Goal: Task Accomplishment & Management: Use online tool/utility

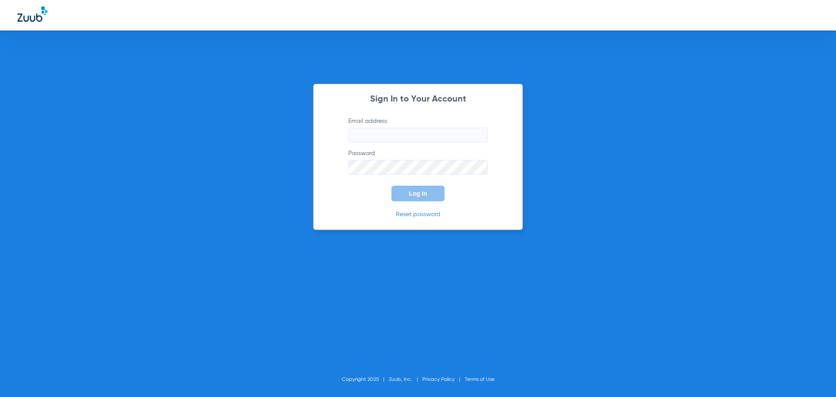
type input "[EMAIL_ADDRESS][DOMAIN_NAME]"
click at [409, 197] on button "Log In" at bounding box center [418, 194] width 53 height 16
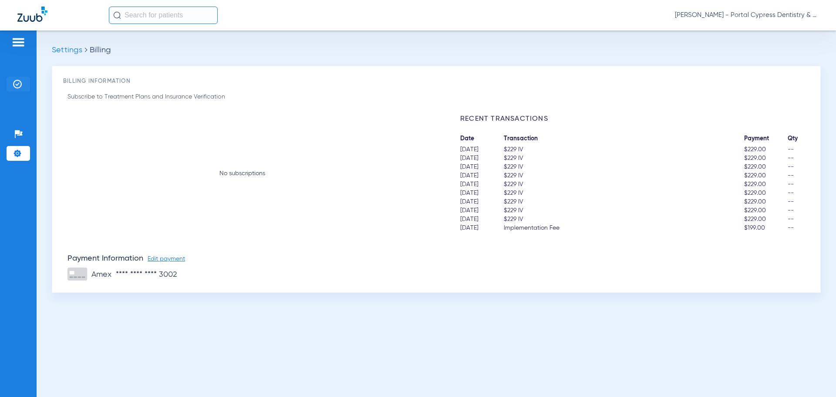
click at [21, 81] on img at bounding box center [17, 84] width 9 height 9
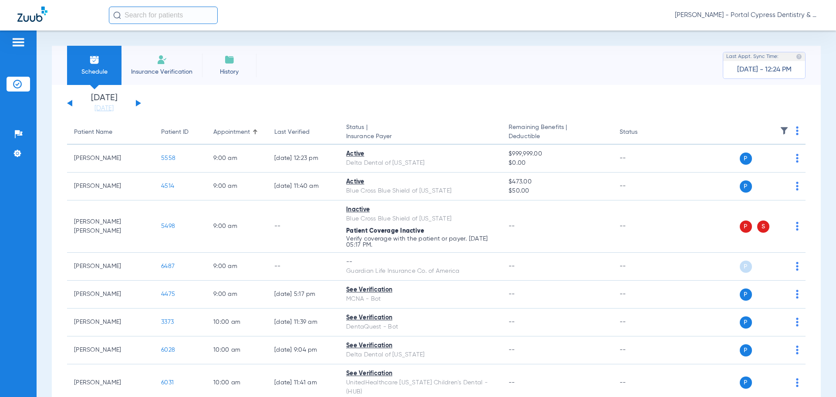
click at [139, 101] on div "Wednesday 06-11-2025 Thursday 06-12-2025 Friday 06-13-2025 Saturday 06-14-2025 …" at bounding box center [104, 103] width 74 height 19
click at [139, 102] on button at bounding box center [138, 103] width 5 height 7
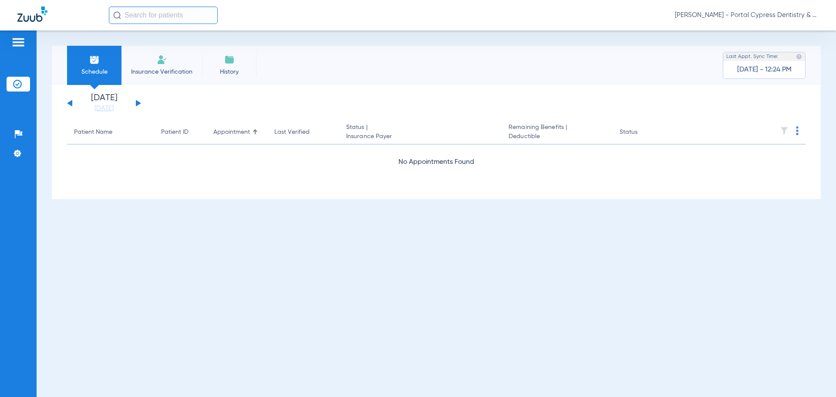
click at [139, 102] on button at bounding box center [138, 103] width 5 height 7
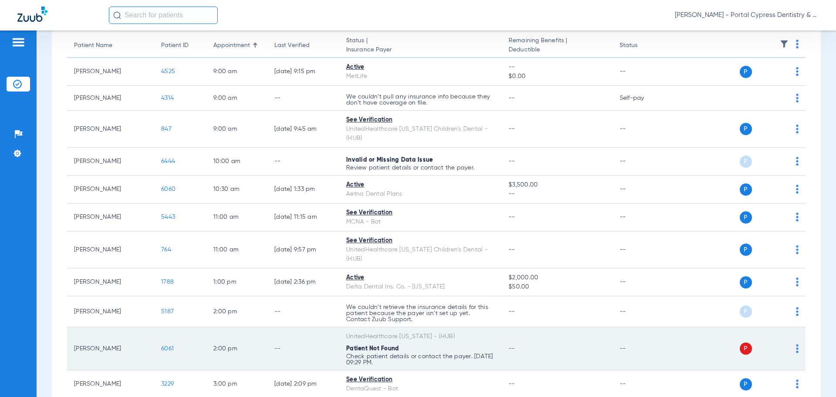
scroll to position [87, 0]
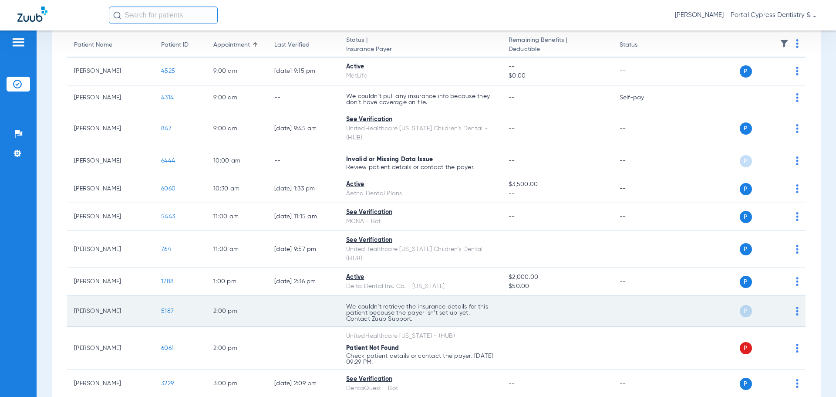
click at [170, 308] on span "5187" at bounding box center [167, 311] width 13 height 6
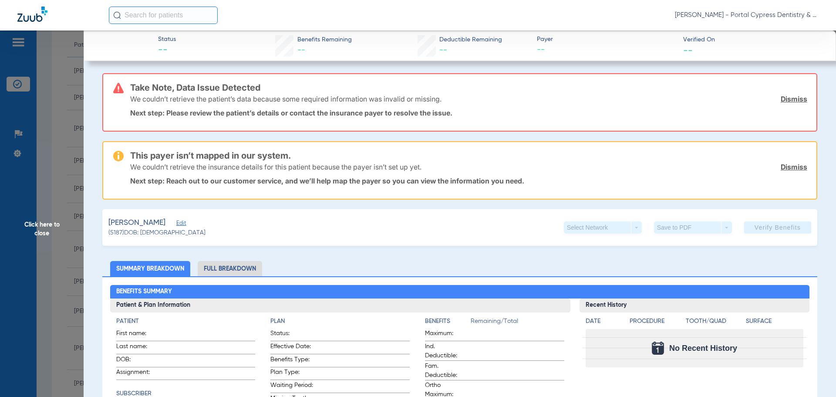
click at [235, 274] on li "Full Breakdown" at bounding box center [230, 268] width 64 height 15
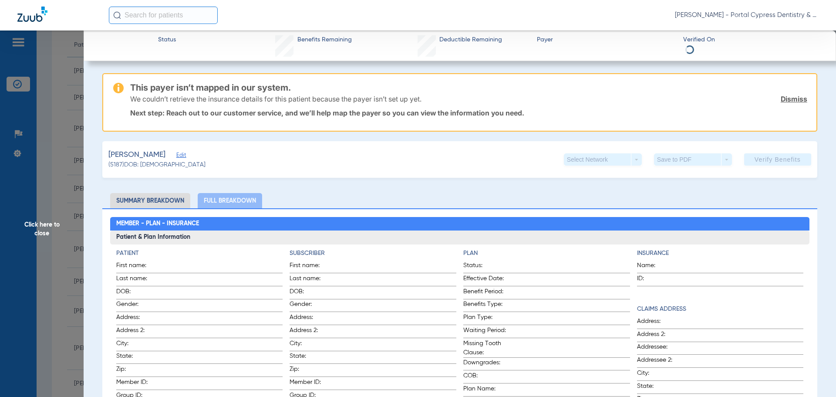
click at [170, 202] on li "Summary Breakdown" at bounding box center [150, 200] width 80 height 15
click at [138, 204] on li "Summary Breakdown" at bounding box center [150, 200] width 80 height 15
click at [241, 203] on li "Full Breakdown" at bounding box center [230, 200] width 64 height 15
click at [783, 97] on link "Dismiss" at bounding box center [794, 99] width 27 height 9
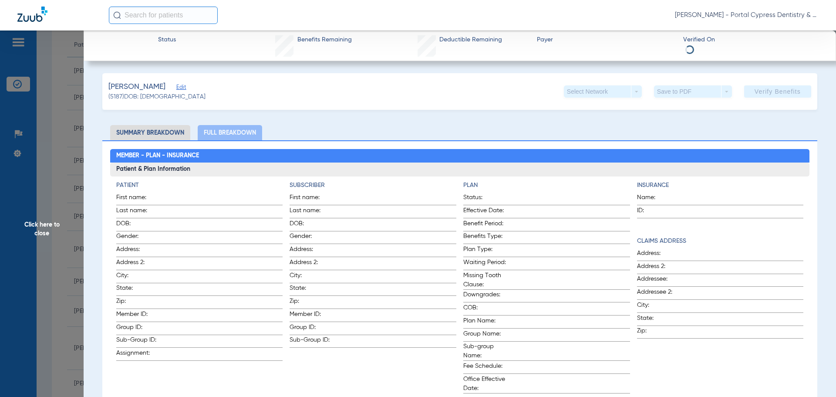
click at [155, 132] on li "Summary Breakdown" at bounding box center [150, 132] width 80 height 15
click at [76, 143] on span "Click here to close" at bounding box center [42, 228] width 84 height 397
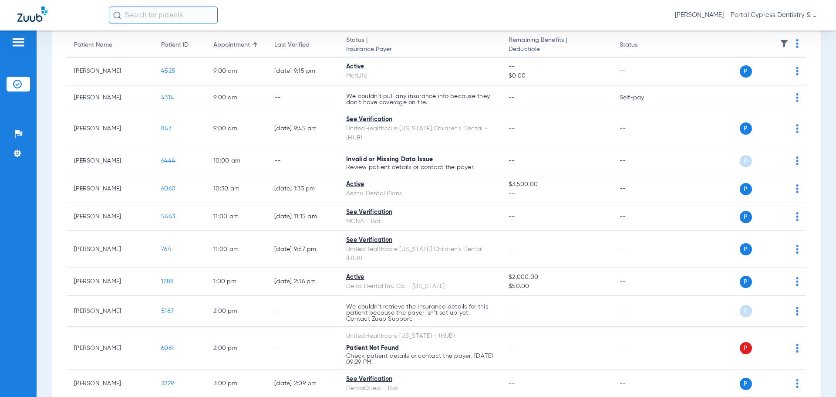
scroll to position [0, 0]
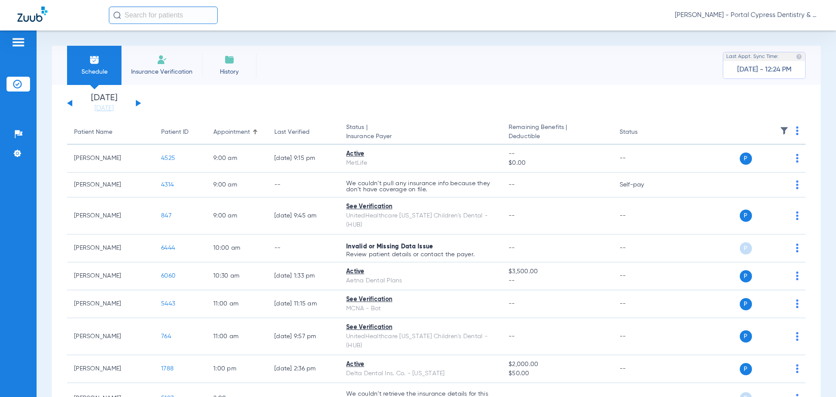
click at [74, 103] on div "Wednesday 06-11-2025 Thursday 06-12-2025 Friday 06-13-2025 Saturday 06-14-2025 …" at bounding box center [104, 103] width 74 height 19
click at [71, 103] on button at bounding box center [69, 103] width 5 height 7
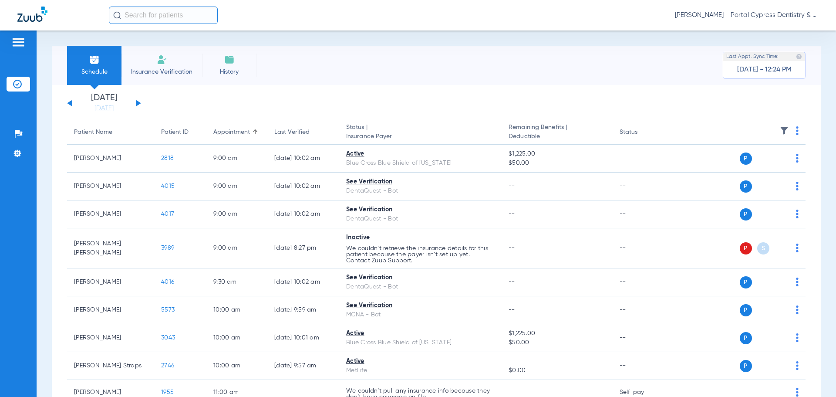
click at [71, 103] on button at bounding box center [69, 103] width 5 height 7
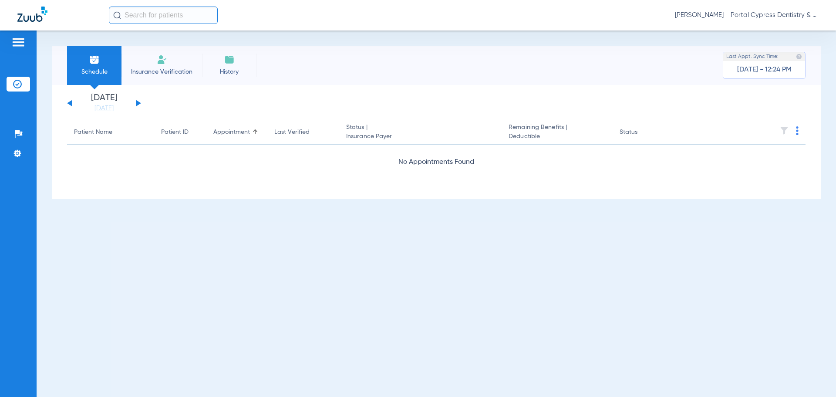
click at [71, 103] on button at bounding box center [69, 103] width 5 height 7
click at [71, 108] on div "Wednesday 06-11-2025 Thursday 06-12-2025 Friday 06-13-2025 Saturday 06-14-2025 …" at bounding box center [104, 103] width 74 height 19
click at [71, 105] on button at bounding box center [69, 103] width 5 height 7
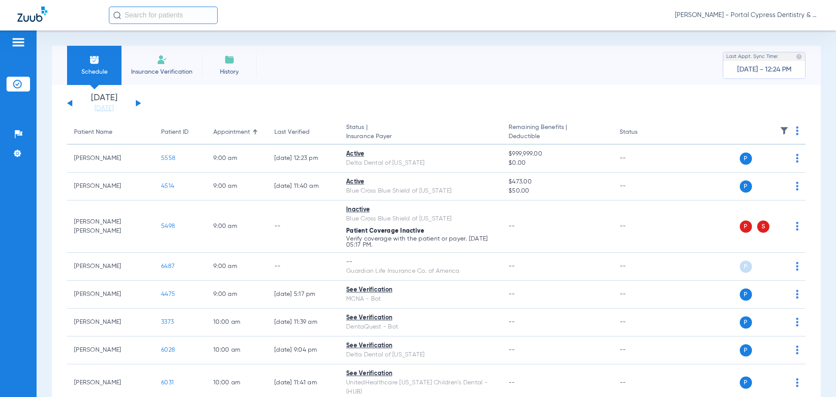
click at [796, 130] on img at bounding box center [797, 130] width 3 height 9
click at [759, 159] on button "Verify All" at bounding box center [758, 164] width 68 height 17
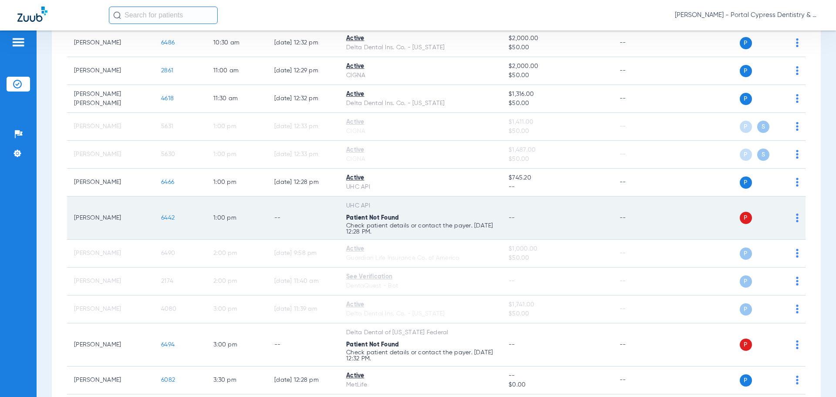
scroll to position [479, 0]
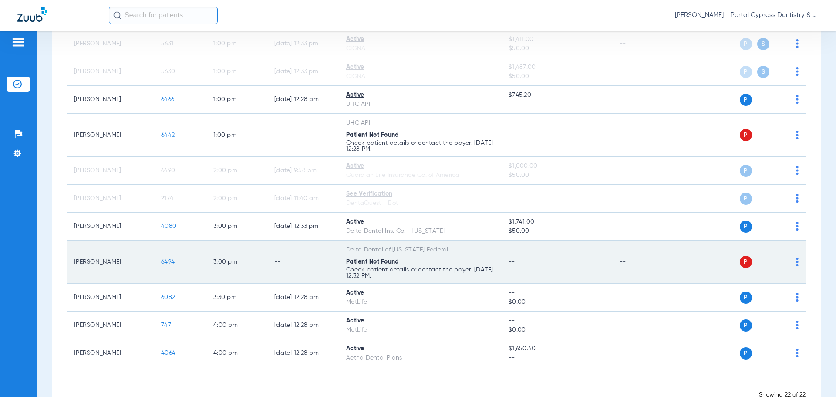
click at [165, 259] on span "6494" at bounding box center [168, 262] width 14 height 6
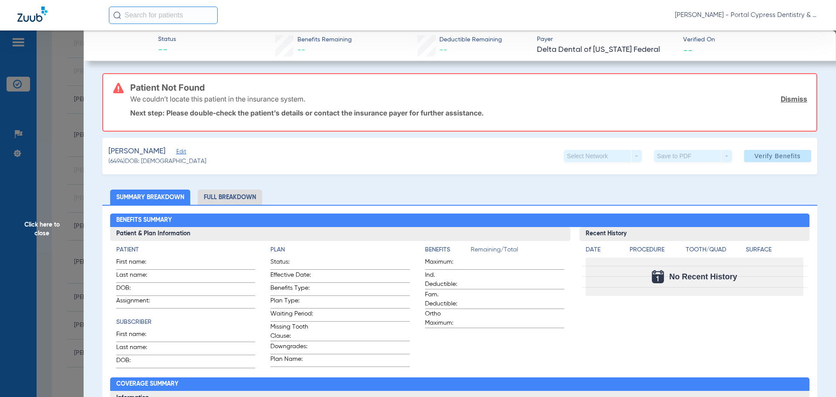
click at [240, 195] on li "Full Breakdown" at bounding box center [230, 196] width 64 height 15
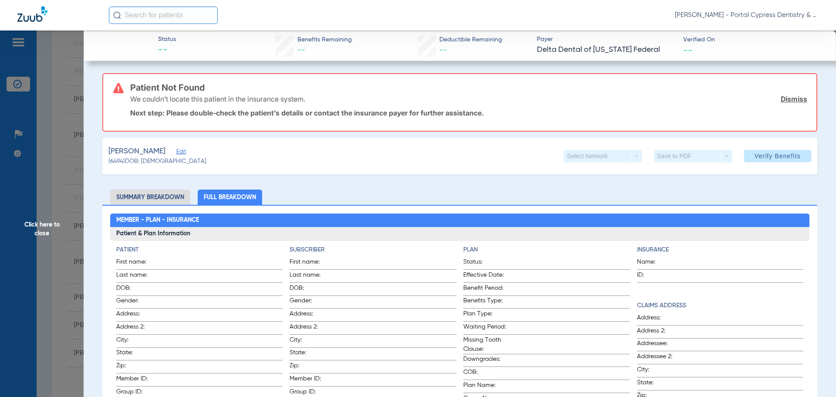
click at [780, 94] on div "We couldn’t locate this patient in the insurance system. Dismiss" at bounding box center [468, 99] width 677 height 23
click at [782, 99] on link "Dismiss" at bounding box center [794, 99] width 27 height 9
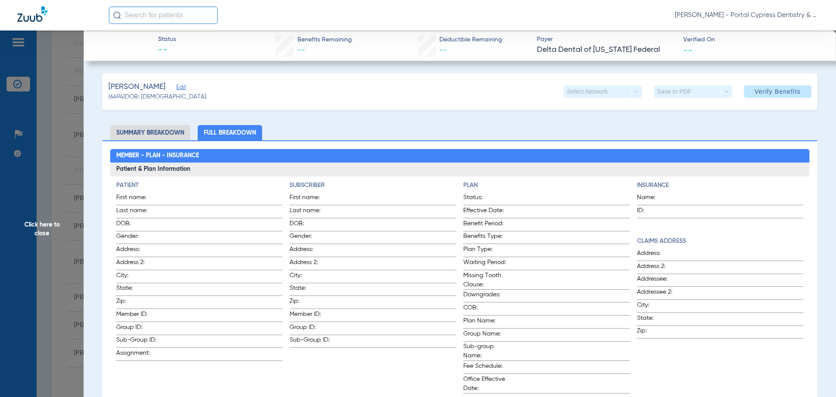
click at [52, 221] on span "Click here to close" at bounding box center [42, 228] width 84 height 397
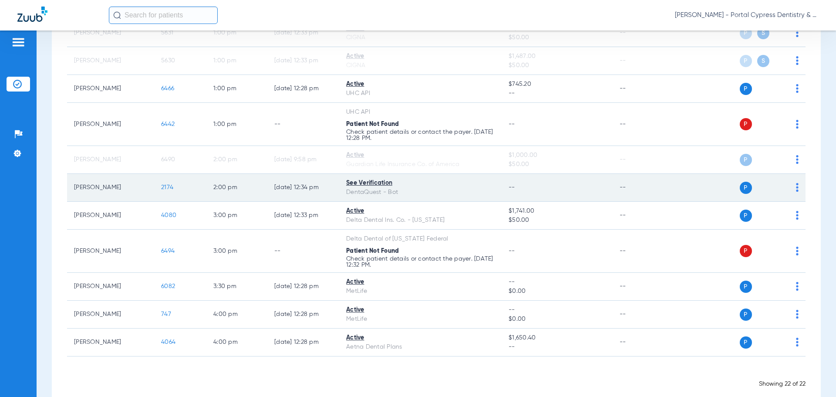
scroll to position [496, 0]
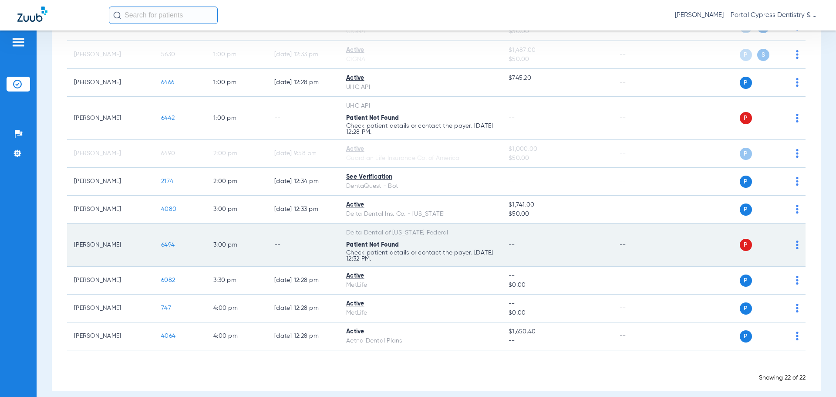
click at [179, 235] on td "6494" at bounding box center [180, 244] width 52 height 43
click at [174, 242] on span "6494" at bounding box center [168, 245] width 14 height 6
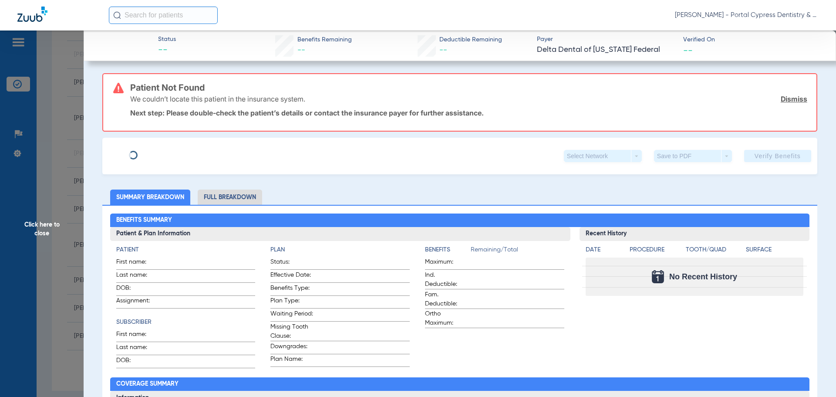
type input "Sadiq"
type input "Bakare"
type input "[DATE]"
type input "124861338701"
type input "1806600015"
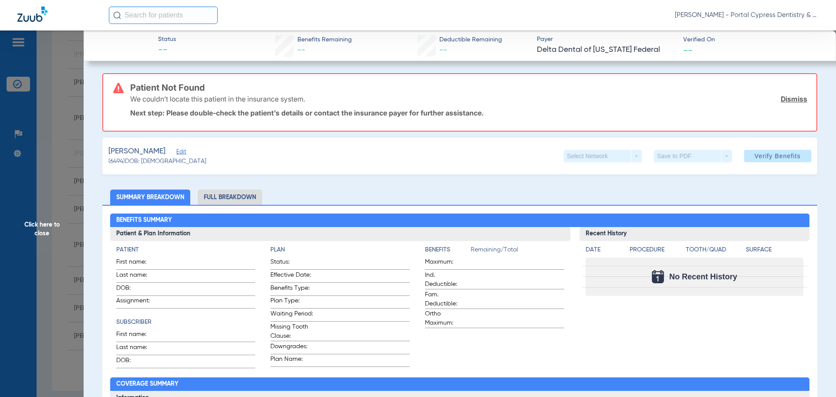
click at [176, 151] on span "Edit" at bounding box center [180, 153] width 8 height 8
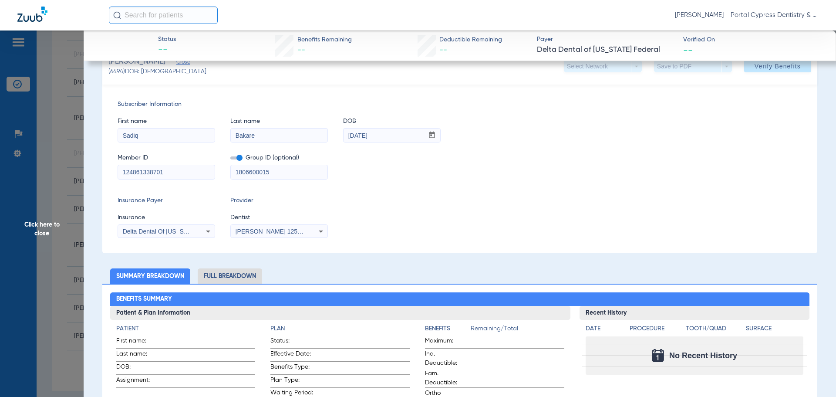
scroll to position [87, 0]
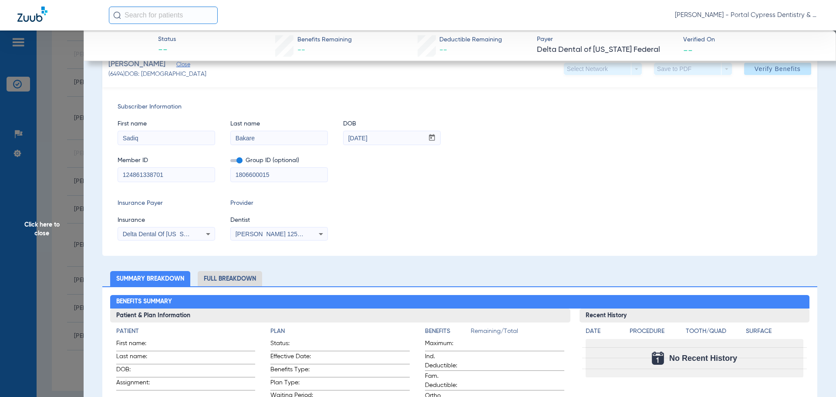
click at [186, 236] on span "Delta Dental Of [US_STATE] Federal" at bounding box center [173, 233] width 100 height 7
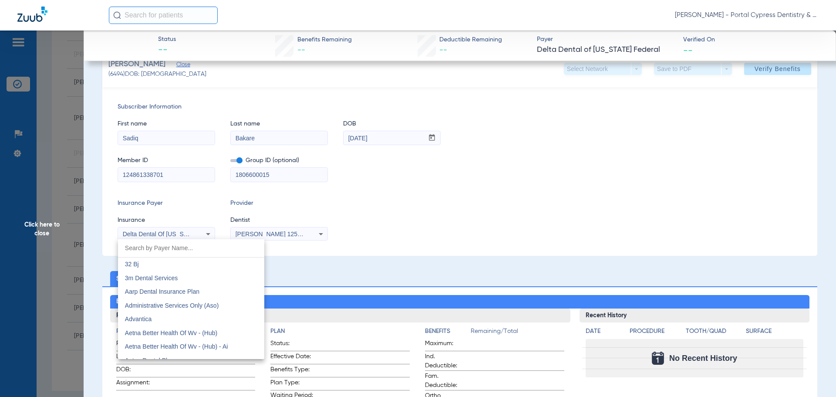
scroll to position [1628, 0]
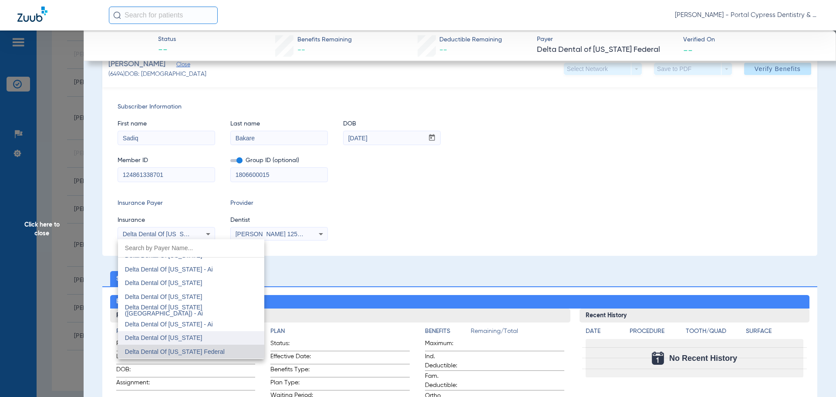
click at [188, 335] on span "Delta Dental Of [US_STATE]" at bounding box center [164, 337] width 78 height 7
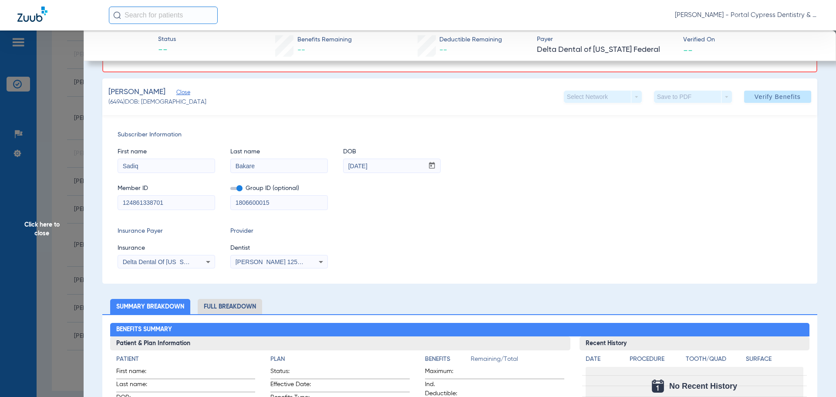
scroll to position [0, 0]
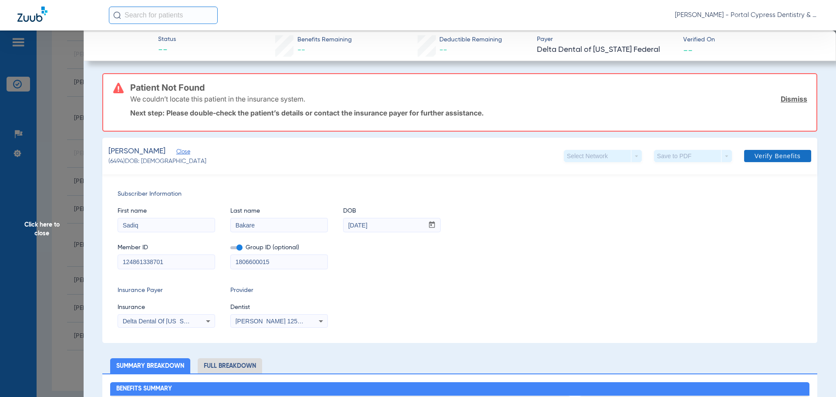
click at [764, 156] on span "Verify Benefits" at bounding box center [778, 155] width 46 height 7
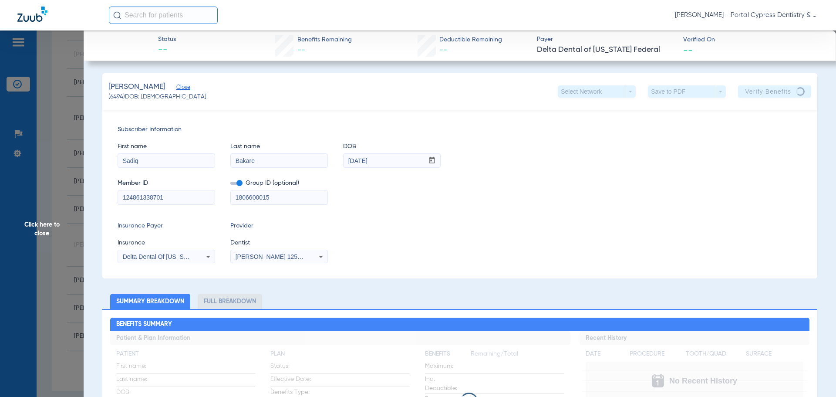
drag, startPoint x: 640, startPoint y: 417, endPoint x: 619, endPoint y: 180, distance: 238.0
click at [619, 180] on div "Member ID 124861338701 Group ID (optional) 1806600015" at bounding box center [460, 188] width 685 height 34
click at [201, 255] on div "Delta Dental Of [US_STATE]" at bounding box center [166, 256] width 97 height 10
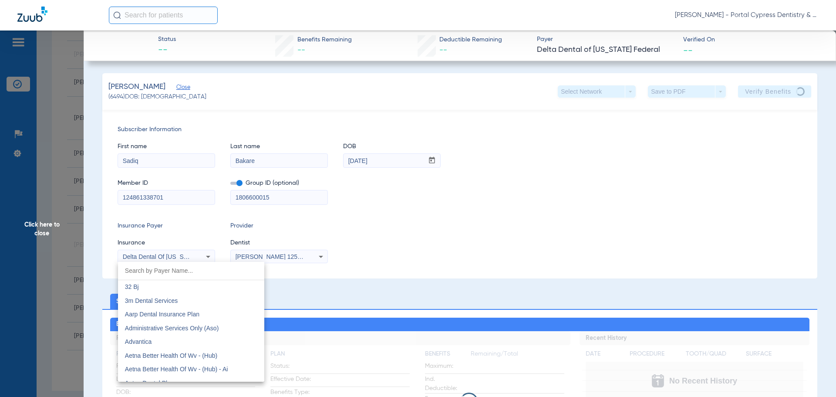
scroll to position [1614, 0]
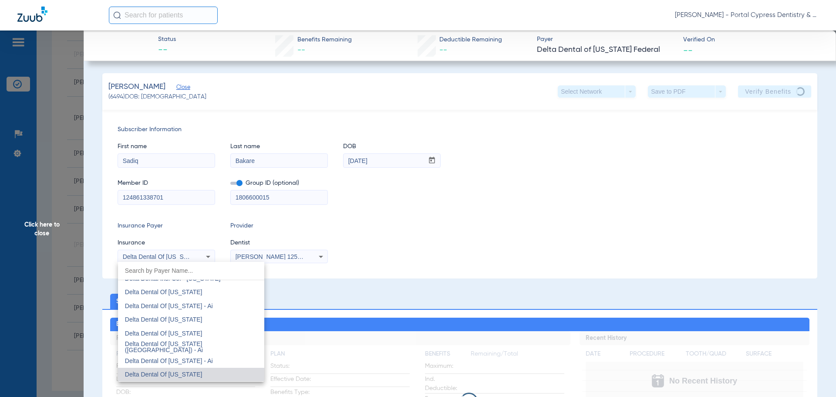
click at [201, 255] on div at bounding box center [418, 198] width 836 height 397
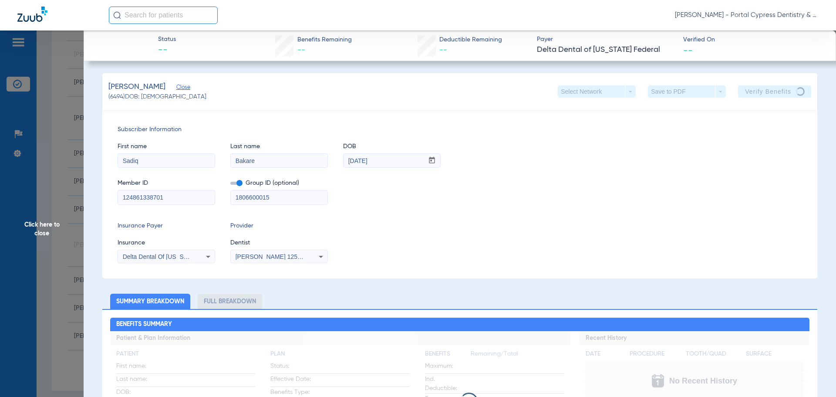
click at [328, 233] on div "Insurance Payer Insurance Delta Dental Of California Provider Dentist Gabriela …" at bounding box center [460, 242] width 685 height 42
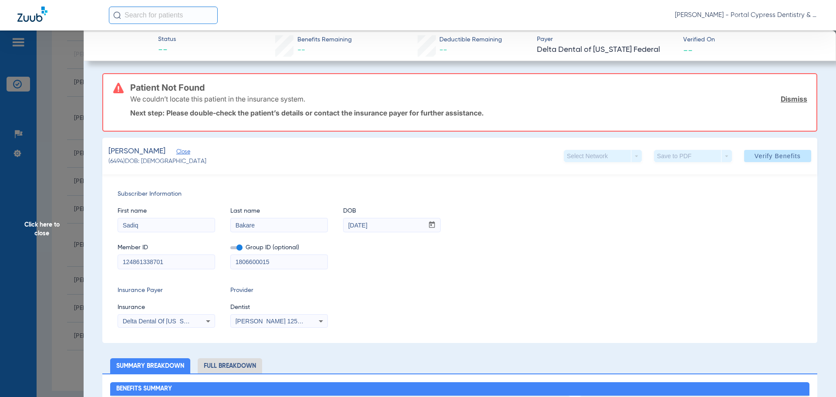
click at [798, 155] on span at bounding box center [777, 155] width 67 height 21
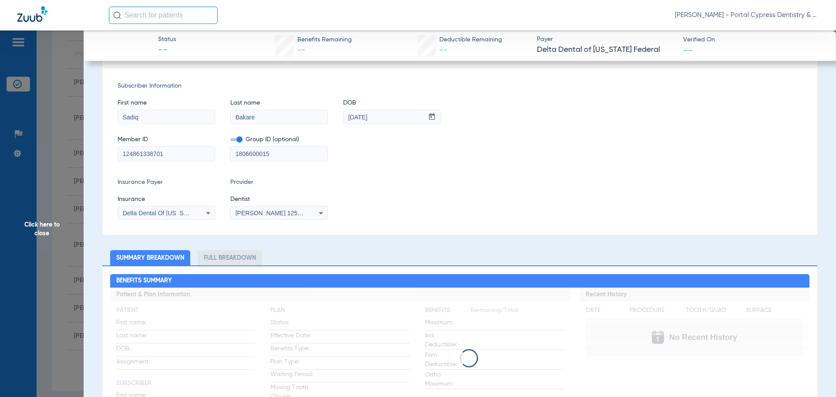
scroll to position [0, 0]
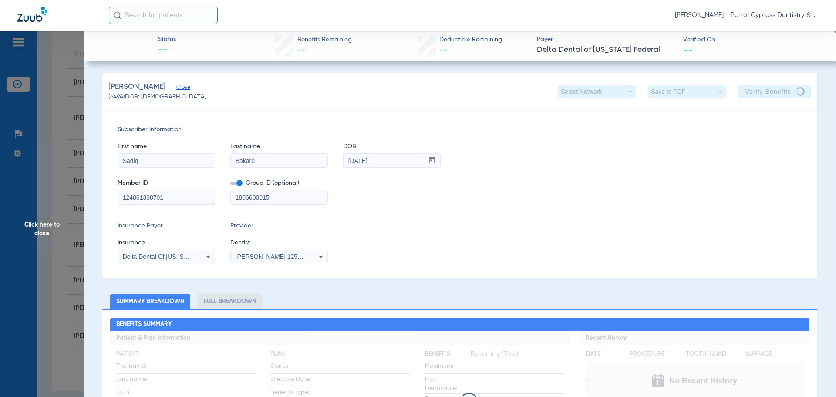
click at [179, 255] on span "Delta Dental Of [US_STATE]" at bounding box center [162, 256] width 78 height 7
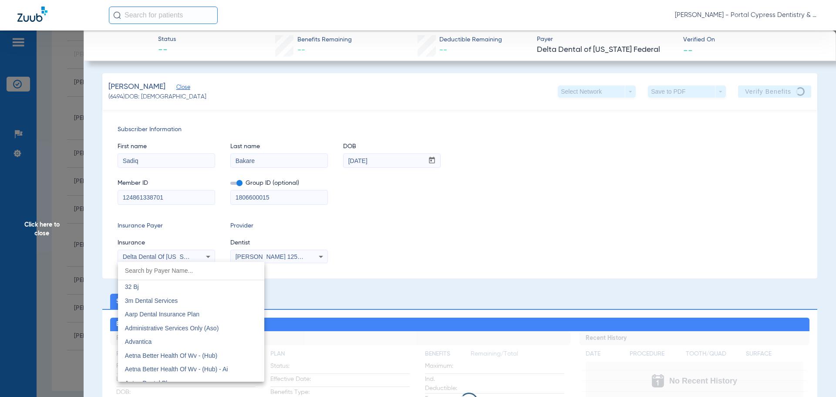
scroll to position [1614, 0]
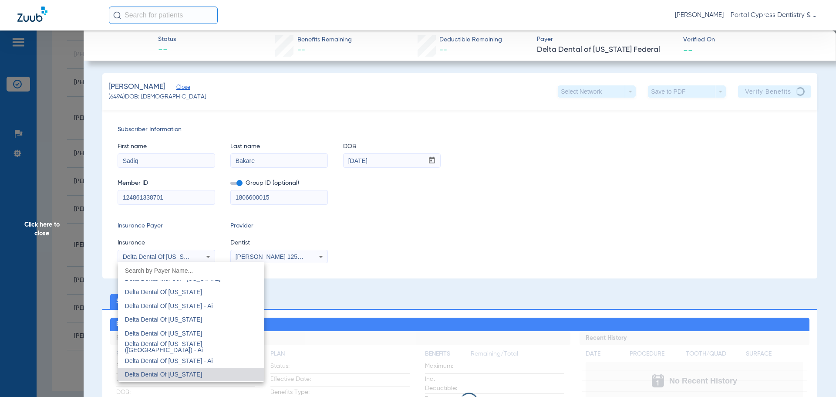
click at [173, 375] on span "Delta Dental Of [US_STATE]" at bounding box center [164, 374] width 78 height 7
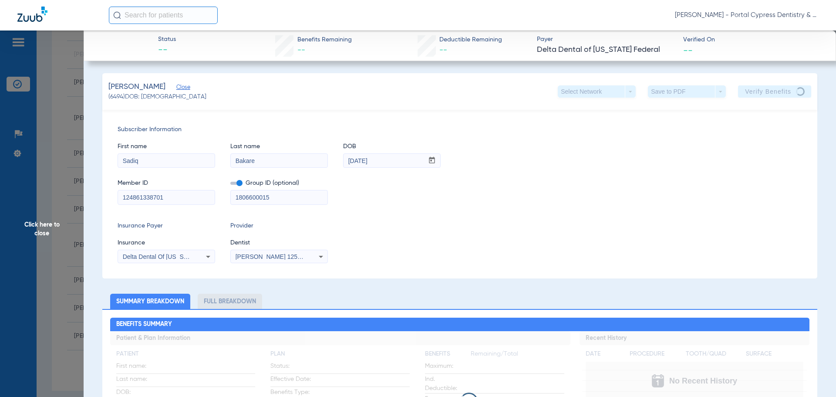
click at [266, 257] on span "[PERSON_NAME] 1255580957" at bounding box center [279, 256] width 86 height 7
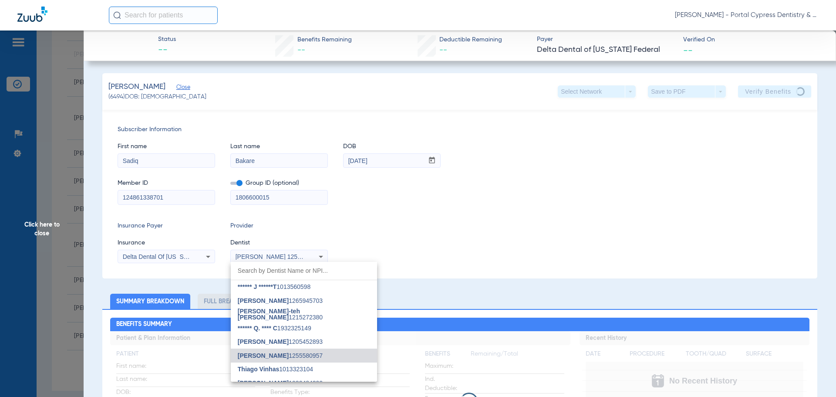
click at [260, 359] on mat-option "Gabriela M. Reinholtz 1255580957" at bounding box center [304, 355] width 146 height 14
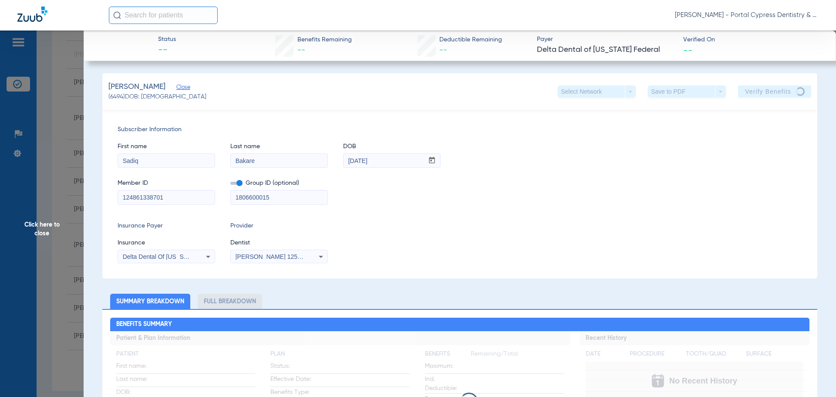
click at [276, 250] on mat-select "[PERSON_NAME] 1255580957" at bounding box center [279, 257] width 98 height 14
click at [276, 254] on span "[PERSON_NAME] 1255580957" at bounding box center [279, 256] width 86 height 7
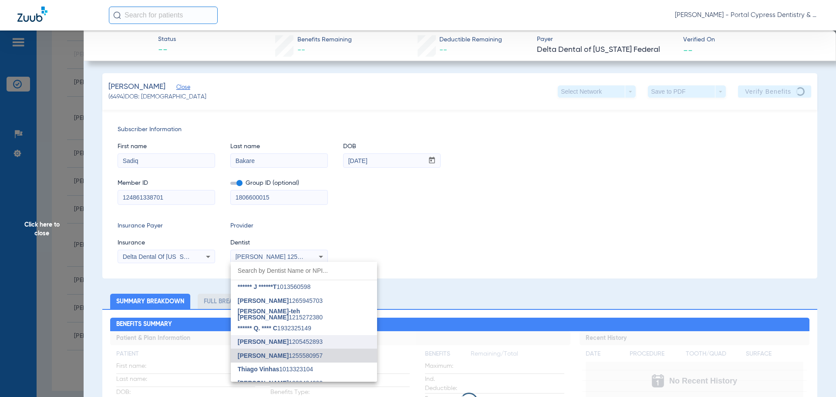
click at [280, 343] on span "Linh Pham 1205452893" at bounding box center [280, 341] width 85 height 6
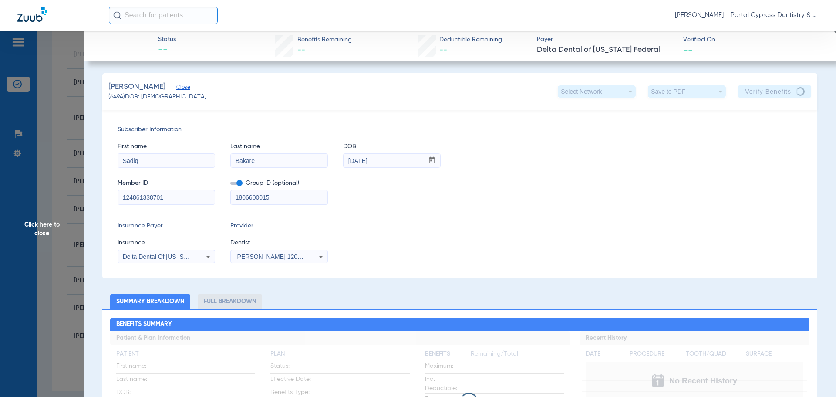
click at [192, 199] on input "124861338701" at bounding box center [166, 197] width 97 height 14
drag, startPoint x: 166, startPoint y: 199, endPoint x: -52, endPoint y: 192, distance: 218.8
click at [0, 192] on html "Gabriela Reinholtz - Portal Cypress Dentistry & Orthodontics Patients Insurance…" at bounding box center [418, 198] width 836 height 397
paste input "124861338701"
type input "124861338701"
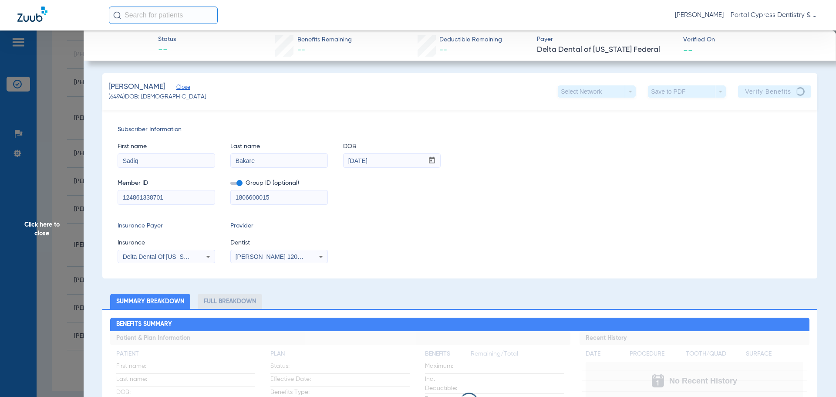
click at [297, 202] on input "1806600015" at bounding box center [279, 197] width 97 height 14
click at [239, 184] on span at bounding box center [236, 183] width 12 height 3
click at [230, 185] on input "checkbox" at bounding box center [230, 185] width 0 height 0
click at [718, 100] on div "Bakare, Sadiq Close (6494) DOB: 08/04/1981 Select Network arrow_drop_down Save …" at bounding box center [459, 91] width 715 height 37
click at [495, 205] on div "Subscriber Information First name Sadiq Last name Bakare DOB mm / dd / yyyy 08/…" at bounding box center [459, 194] width 715 height 169
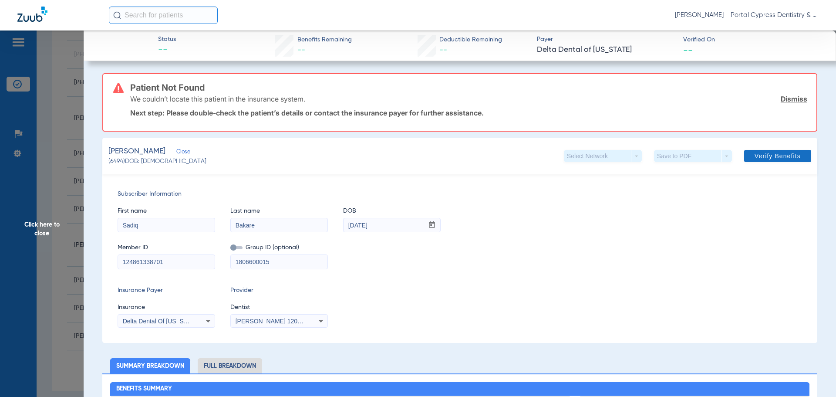
click at [766, 159] on span "Verify Benefits" at bounding box center [778, 155] width 46 height 7
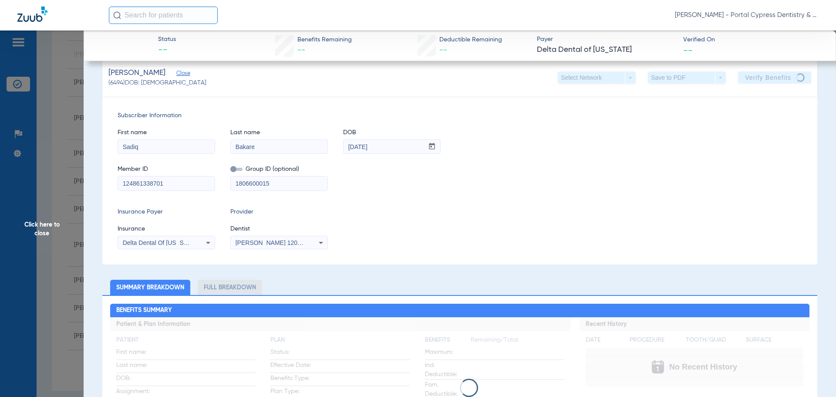
scroll to position [0, 0]
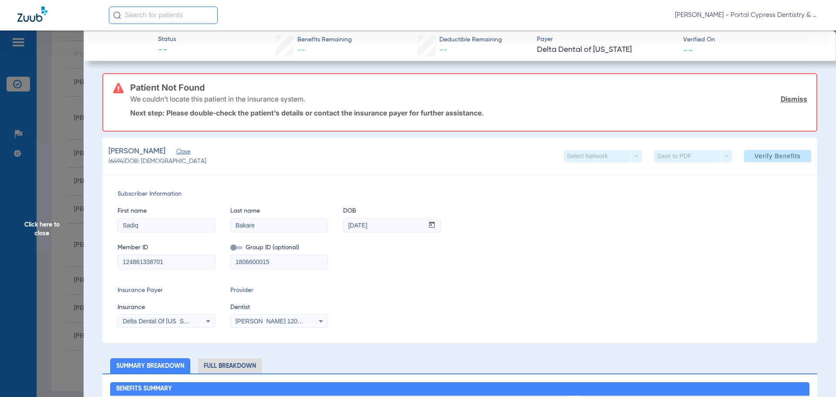
click at [782, 99] on link "Dismiss" at bounding box center [794, 99] width 27 height 9
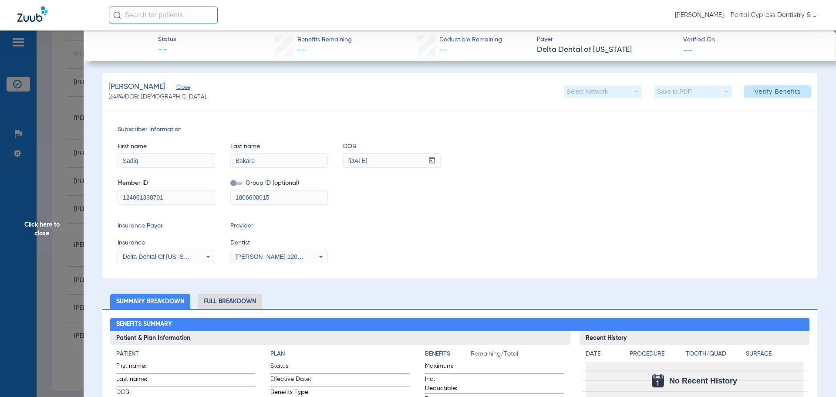
click at [176, 85] on span "Close" at bounding box center [180, 88] width 8 height 8
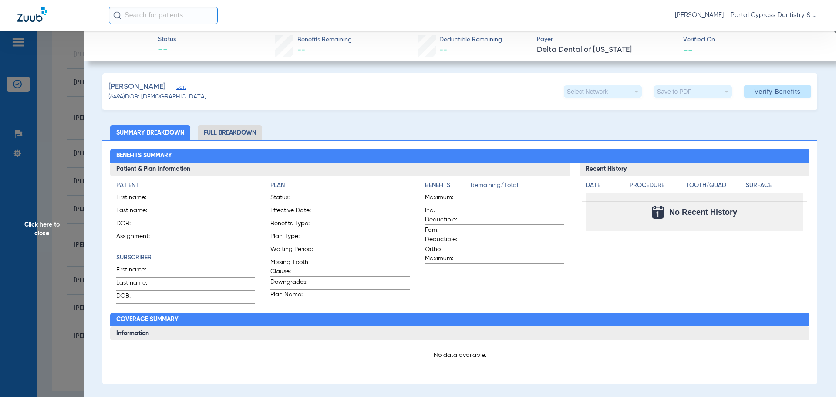
click at [50, 206] on span "Click here to close" at bounding box center [42, 228] width 84 height 397
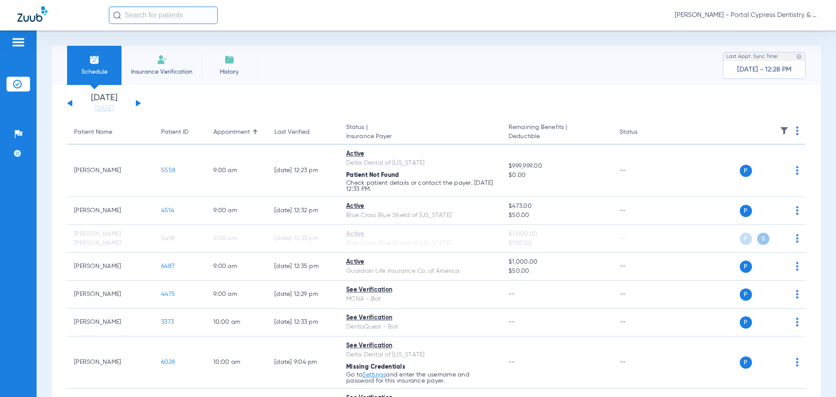
click at [25, 46] on img at bounding box center [18, 42] width 14 height 10
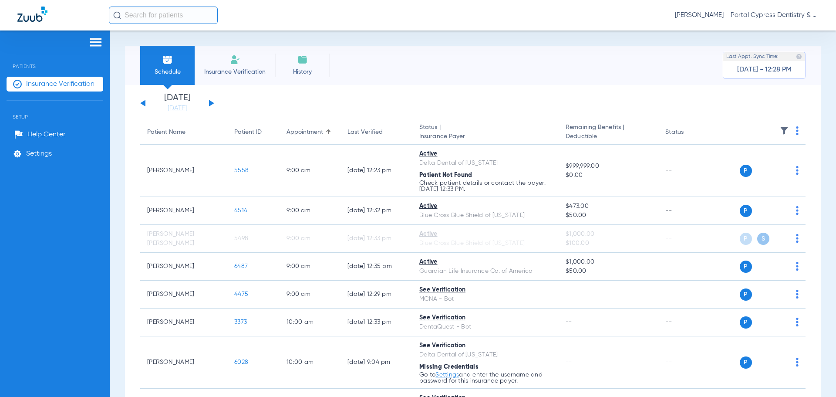
click at [619, 61] on div "Schedule Insurance Verification History Last Appt. Sync Time: Today - 12:28 PM" at bounding box center [473, 65] width 696 height 39
click at [95, 40] on img at bounding box center [96, 42] width 14 height 10
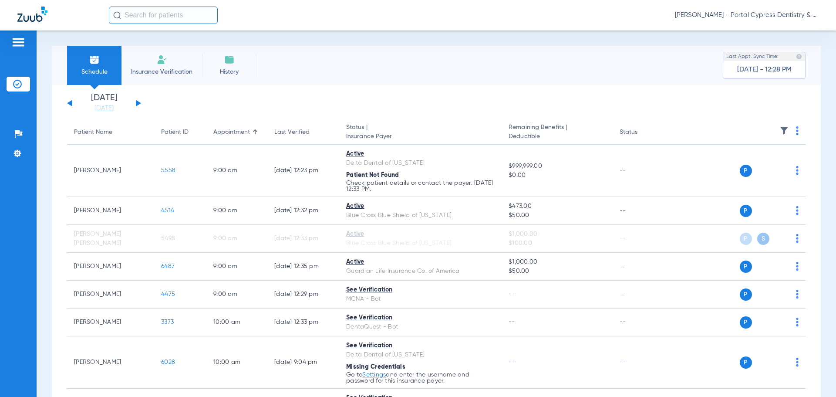
click at [784, 8] on div "[PERSON_NAME] - Portal Cypress Dentistry & Orthodontics" at bounding box center [464, 15] width 710 height 17
click at [783, 14] on span "[PERSON_NAME] - Portal Cypress Dentistry & Orthodontics" at bounding box center [747, 15] width 144 height 9
click at [795, 29] on span "Log out" at bounding box center [794, 31] width 34 height 6
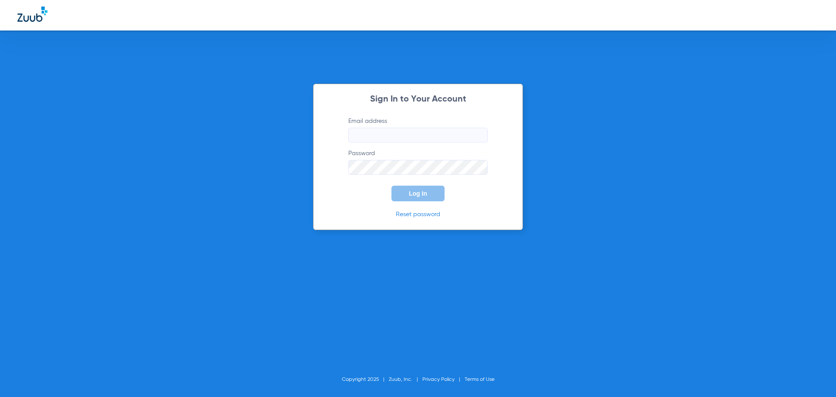
type input "[EMAIL_ADDRESS][DOMAIN_NAME]"
click at [414, 197] on button "Log In" at bounding box center [418, 194] width 53 height 16
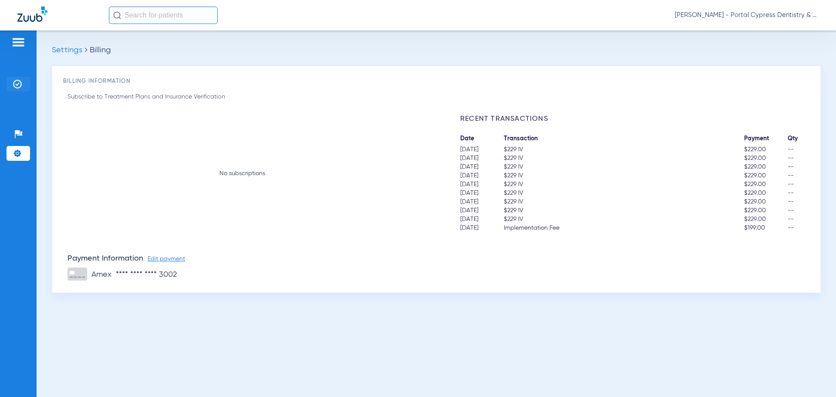
click at [22, 86] on li "Insurance Verification" at bounding box center [19, 84] width 24 height 15
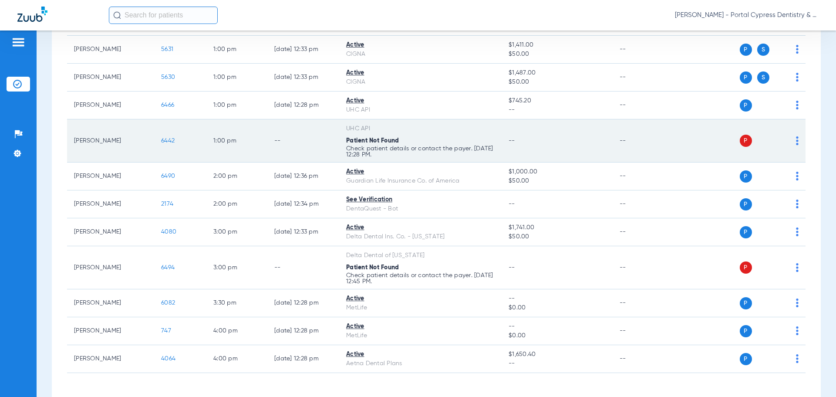
scroll to position [472, 0]
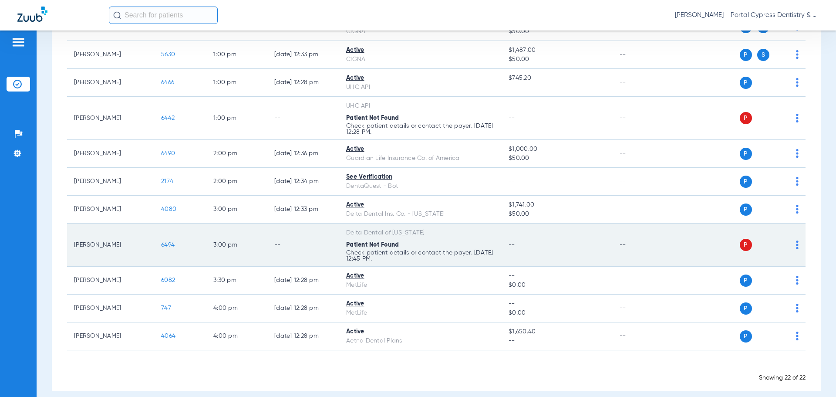
click at [166, 242] on span "6494" at bounding box center [168, 245] width 14 height 6
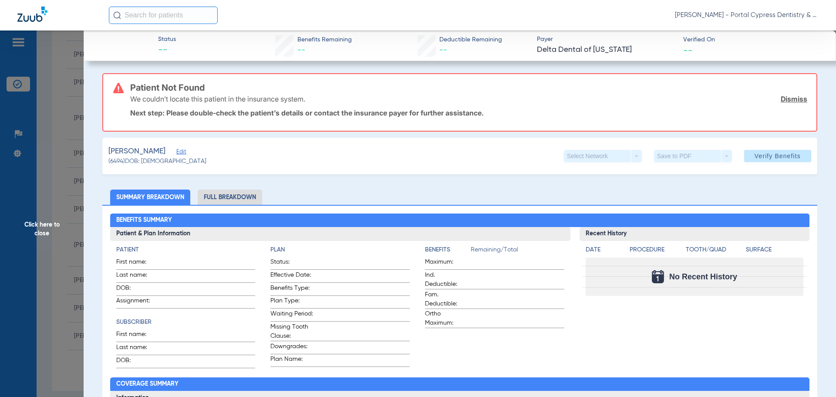
click at [795, 99] on link "Dismiss" at bounding box center [794, 99] width 27 height 9
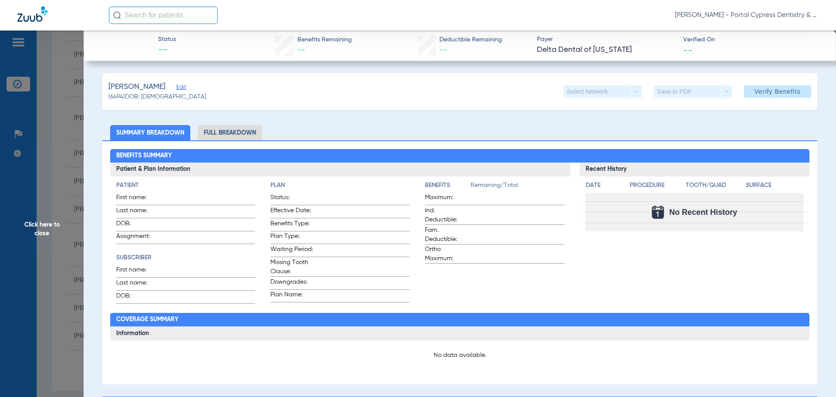
click at [176, 88] on span "Edit" at bounding box center [180, 88] width 8 height 8
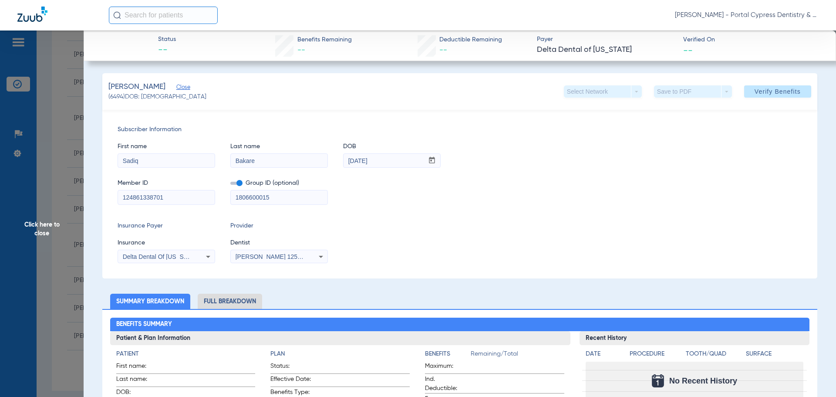
click at [197, 255] on div "Delta Dental Of [US_STATE]" at bounding box center [166, 256] width 97 height 10
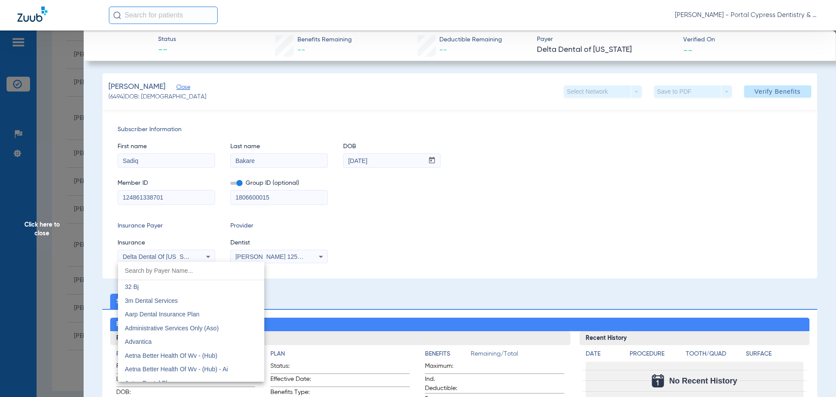
scroll to position [1614, 0]
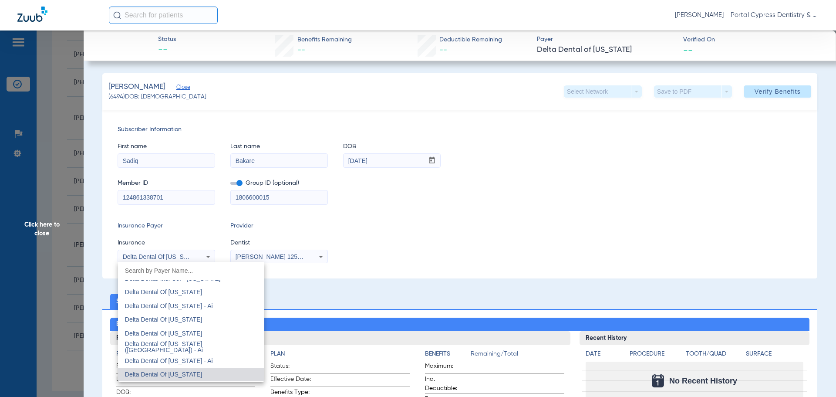
click at [197, 255] on div at bounding box center [418, 198] width 836 height 397
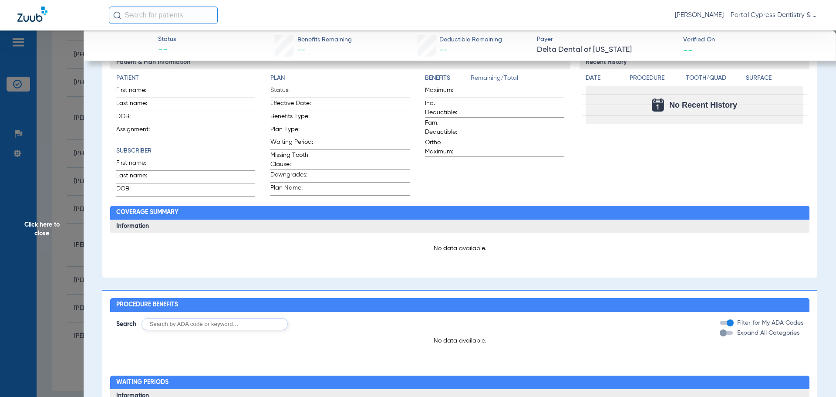
scroll to position [218, 0]
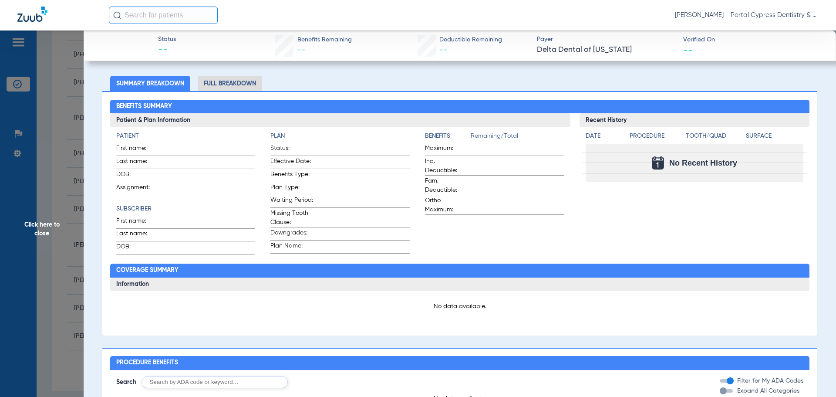
click at [252, 87] on li "Full Breakdown" at bounding box center [230, 83] width 64 height 15
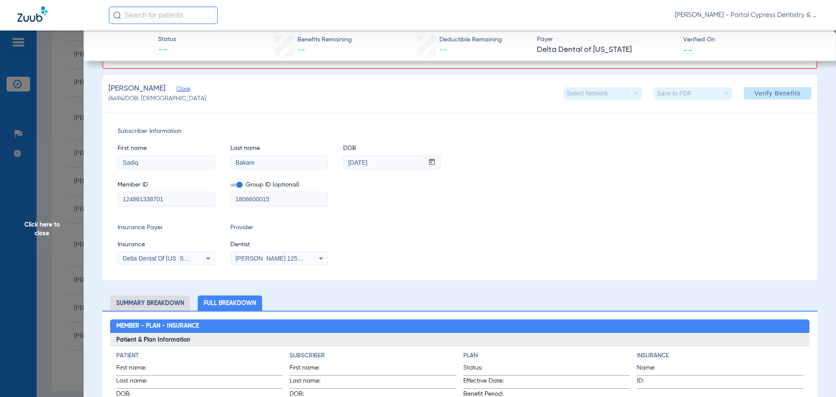
scroll to position [21, 0]
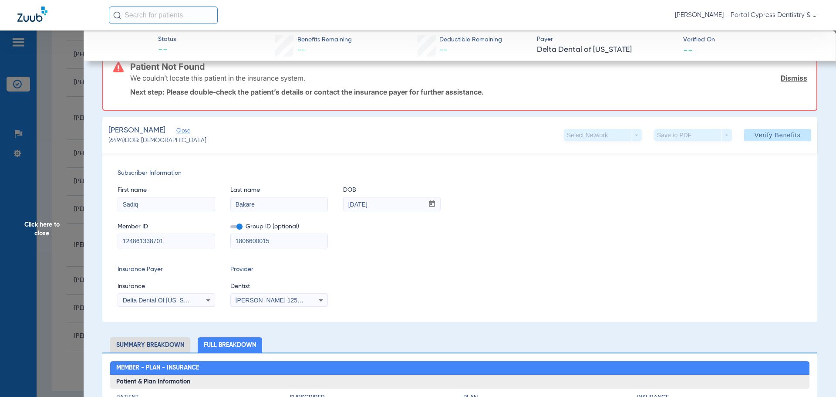
click at [241, 227] on span at bounding box center [236, 226] width 12 height 3
click at [230, 228] on input "checkbox" at bounding box center [230, 228] width 0 height 0
drag, startPoint x: 278, startPoint y: 243, endPoint x: 83, endPoint y: 271, distance: 196.8
click at [133, 269] on div "Subscriber Information First name [PERSON_NAME] Last name [PERSON_NAME] DOB mm …" at bounding box center [459, 237] width 715 height 169
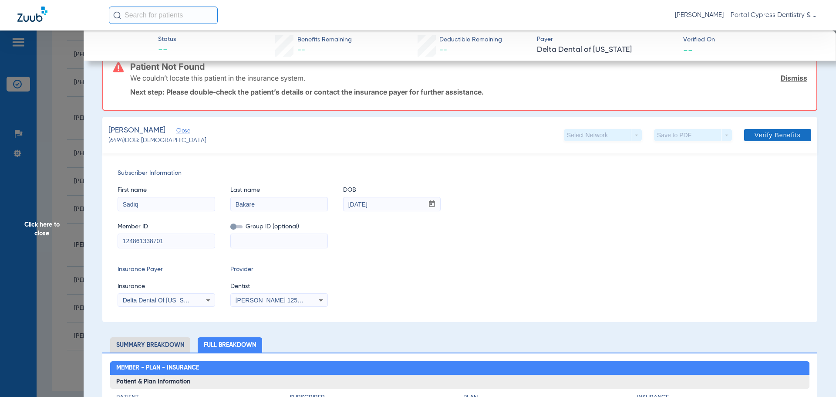
click at [764, 132] on span "Verify Benefits" at bounding box center [778, 135] width 46 height 7
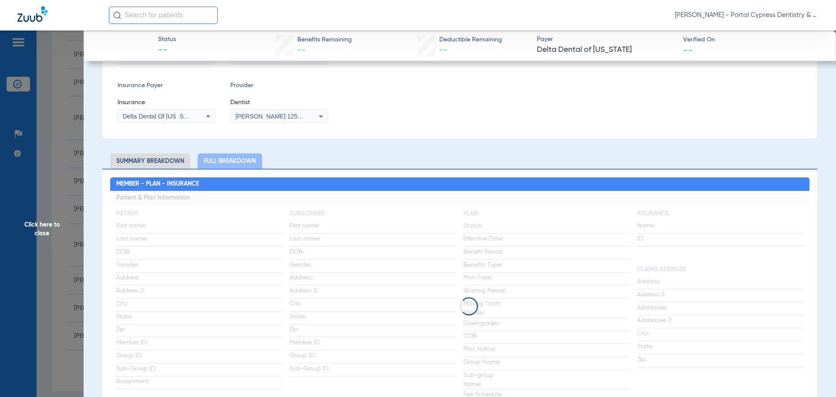
scroll to position [174, 0]
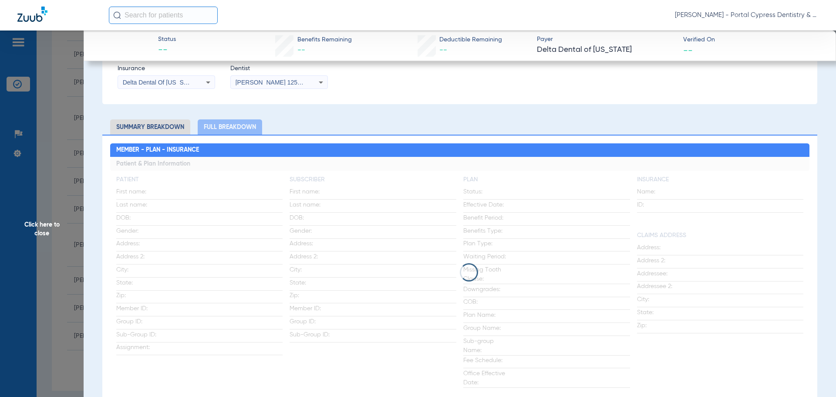
click at [46, 248] on span "Click here to close" at bounding box center [42, 228] width 84 height 397
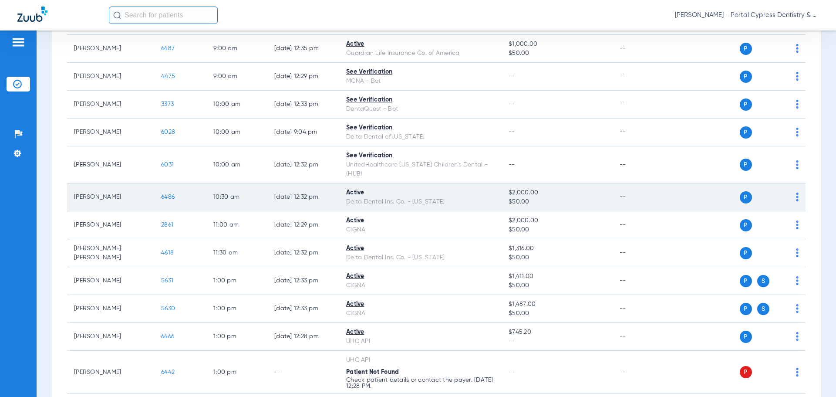
scroll to position [472, 0]
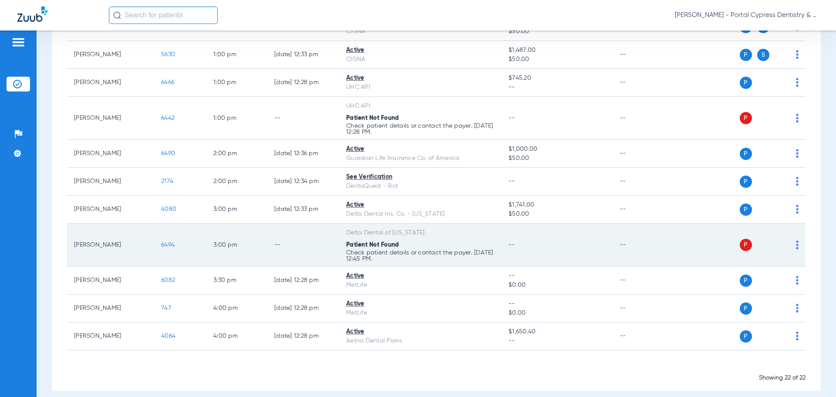
click at [173, 242] on span "6494" at bounding box center [168, 245] width 14 height 6
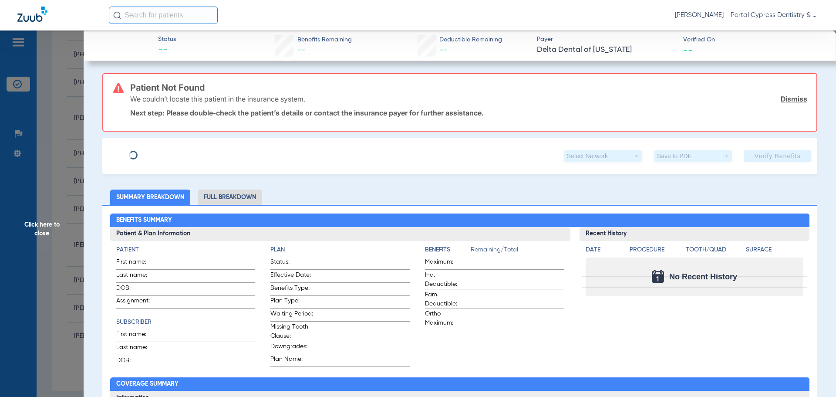
type input "Sadiq"
type input "Bakare"
type input "[DATE]"
type input "124861338701"
type input "1806600015"
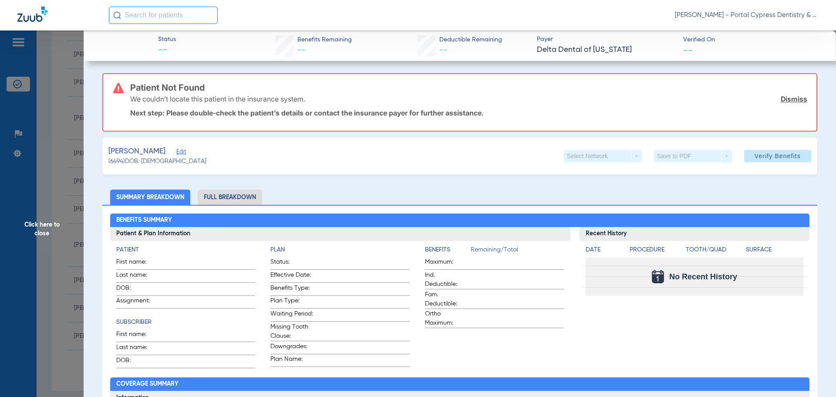
click at [176, 153] on span "Edit" at bounding box center [180, 153] width 8 height 8
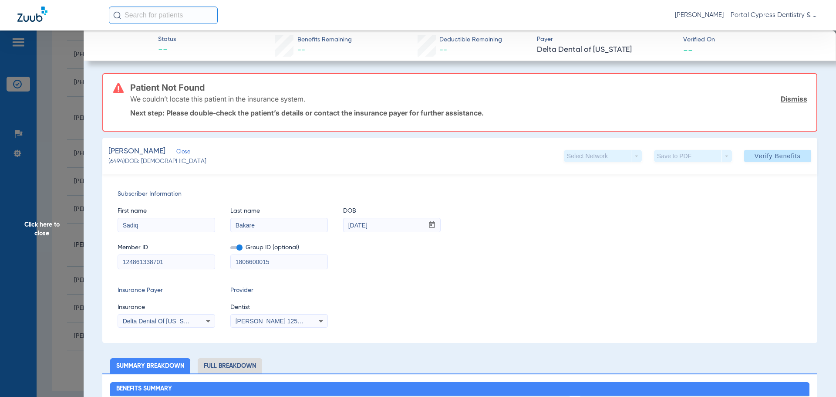
click at [50, 225] on span "Click here to close" at bounding box center [42, 228] width 84 height 397
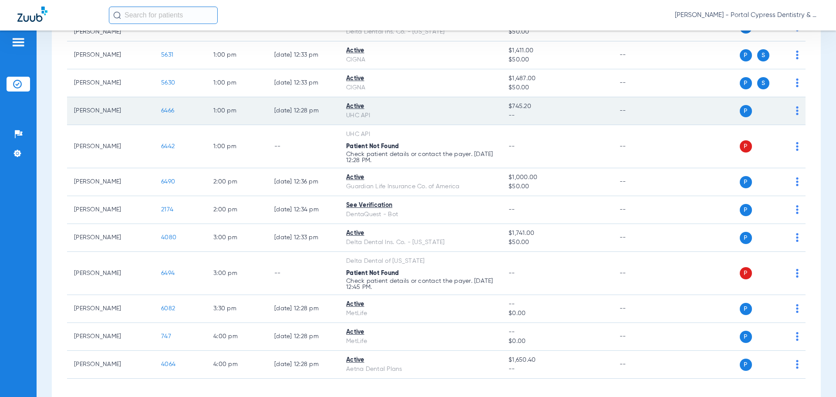
scroll to position [428, 0]
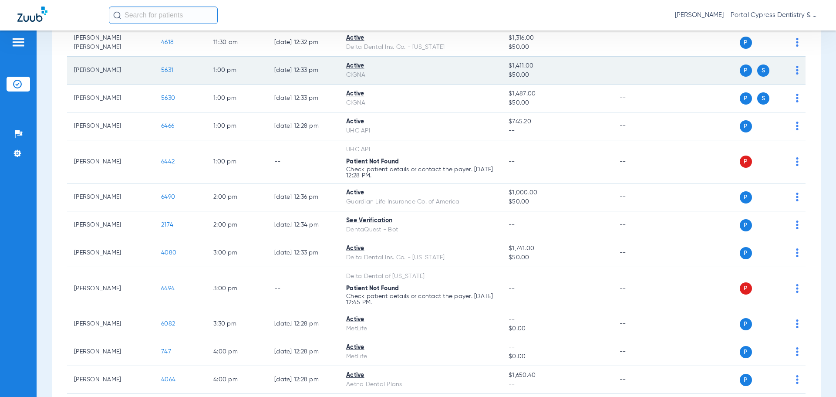
click at [163, 67] on span "5631" at bounding box center [167, 70] width 12 height 6
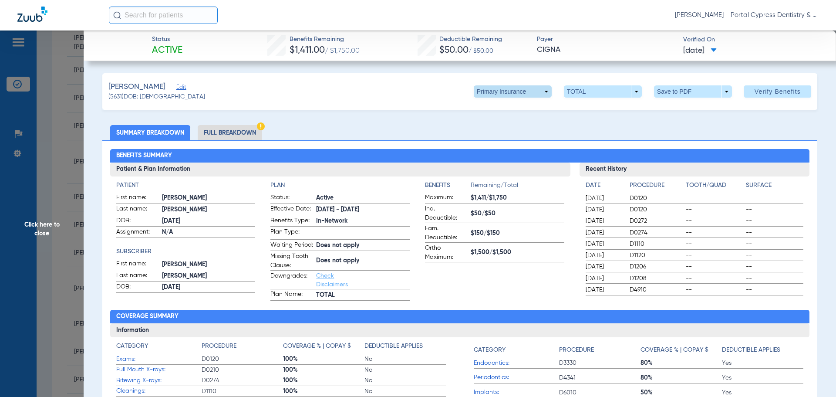
click at [521, 93] on span at bounding box center [513, 91] width 78 height 12
click at [512, 123] on span "Secondary Insurance" at bounding box center [503, 126] width 57 height 6
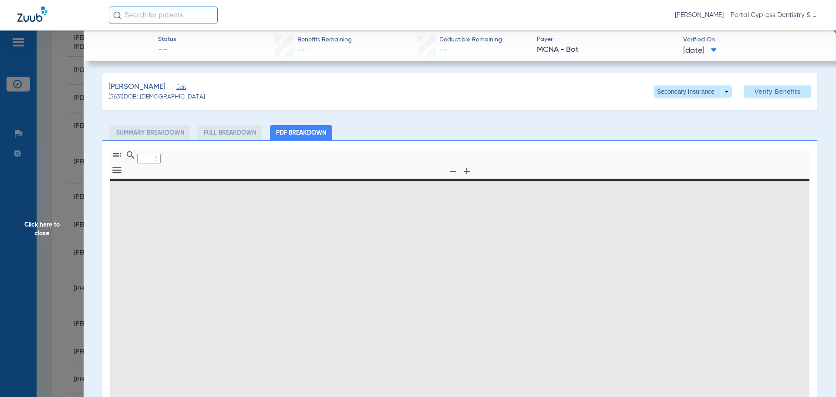
type input "0"
select select "page-width"
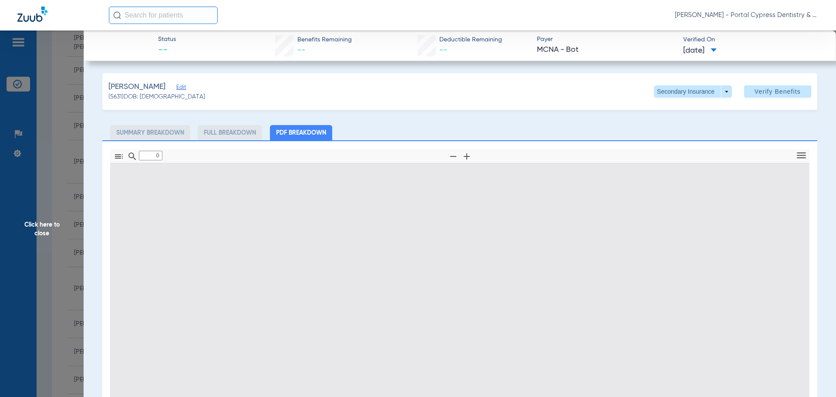
type input "1"
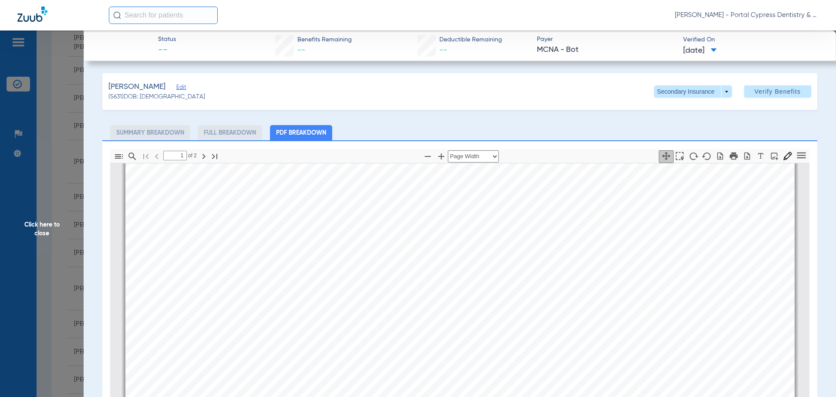
scroll to position [0, 0]
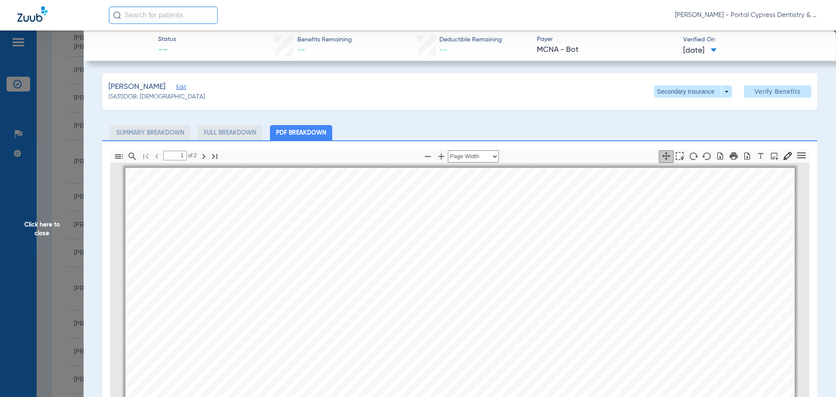
drag, startPoint x: 40, startPoint y: 219, endPoint x: 47, endPoint y: 218, distance: 7.0
click at [38, 218] on span "Click here to close" at bounding box center [42, 228] width 84 height 397
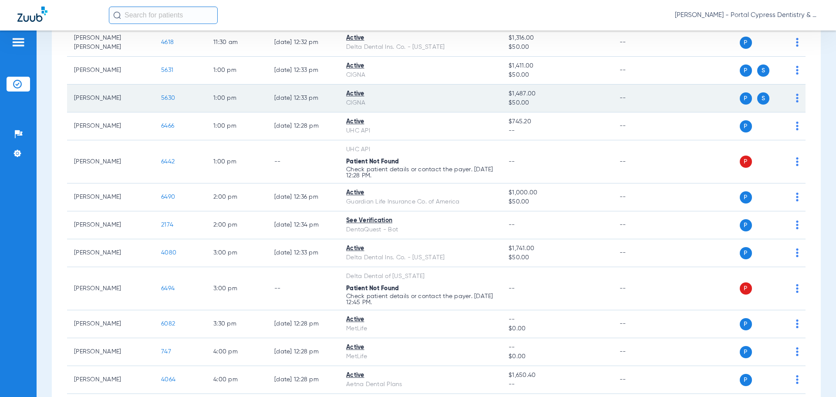
click at [168, 95] on span "5630" at bounding box center [168, 98] width 14 height 6
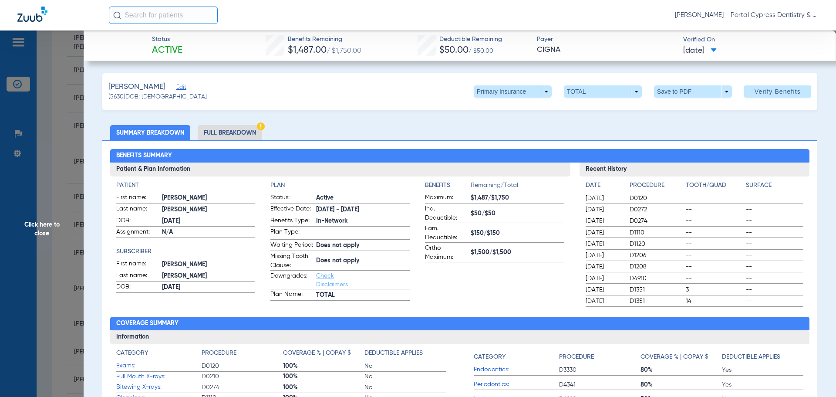
click at [219, 130] on li "Full Breakdown" at bounding box center [230, 132] width 64 height 15
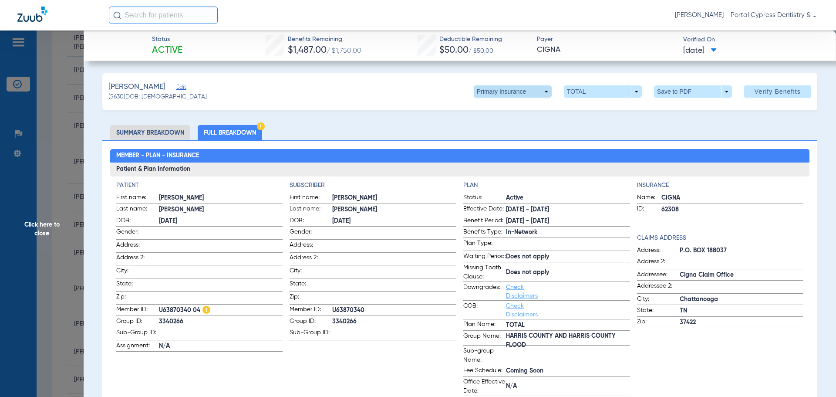
click at [494, 95] on span at bounding box center [513, 91] width 78 height 12
click at [494, 123] on span "Secondary Insurance" at bounding box center [503, 126] width 57 height 6
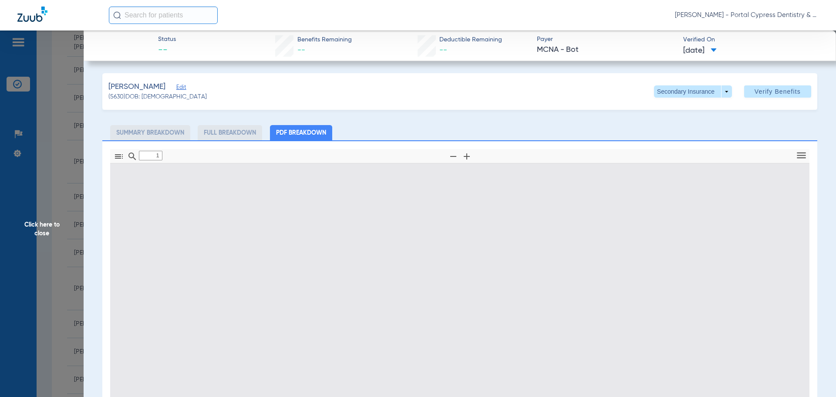
type input "0"
select select "page-width"
type input "1"
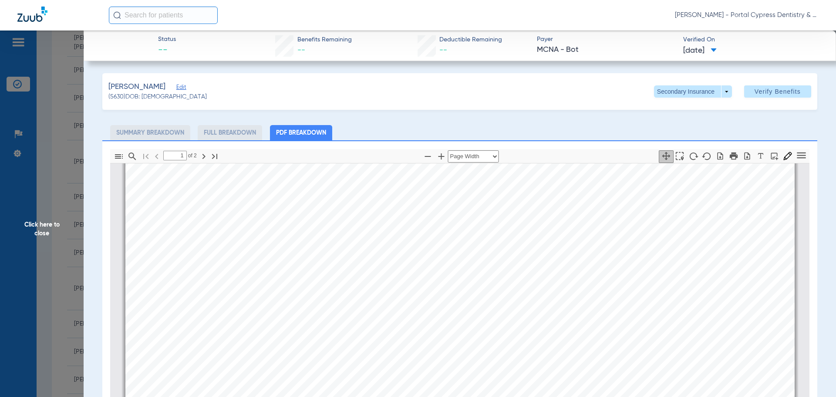
scroll to position [131, 0]
click at [52, 207] on span "Click here to close" at bounding box center [42, 228] width 84 height 397
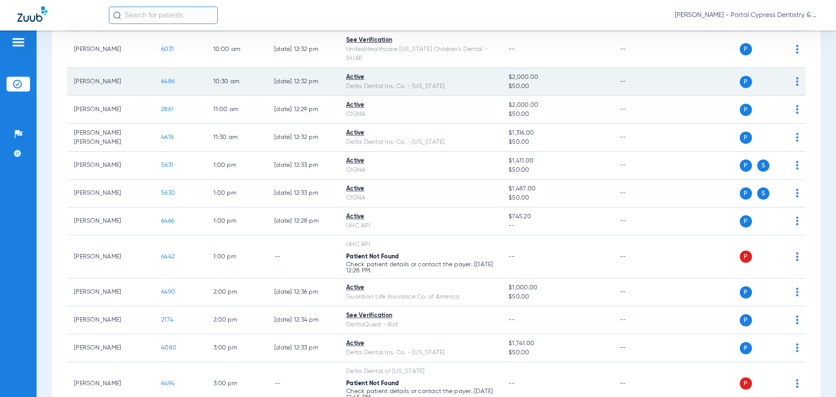
scroll to position [348, 0]
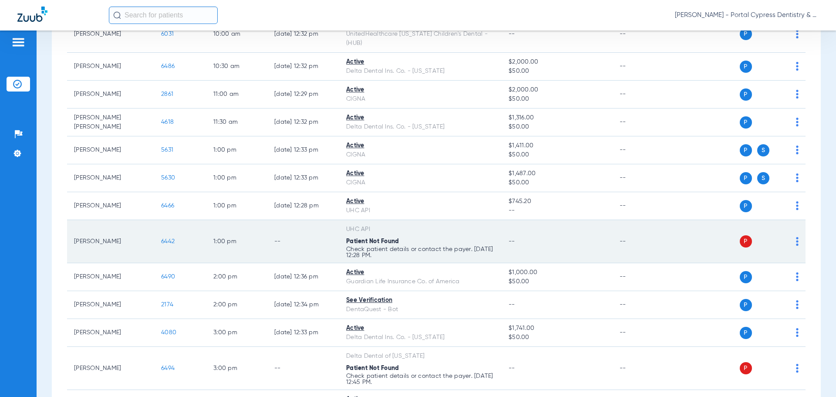
click at [166, 238] on span "6442" at bounding box center [168, 241] width 14 height 6
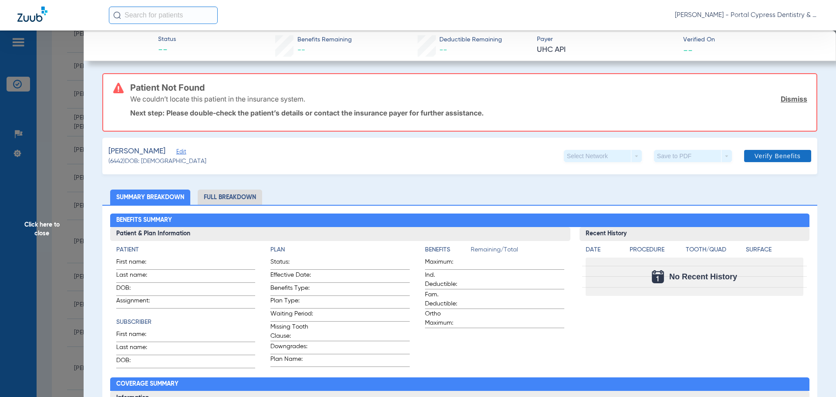
click at [765, 155] on span "Verify Benefits" at bounding box center [778, 155] width 46 height 7
click at [47, 178] on span "Click here to close" at bounding box center [42, 228] width 84 height 397
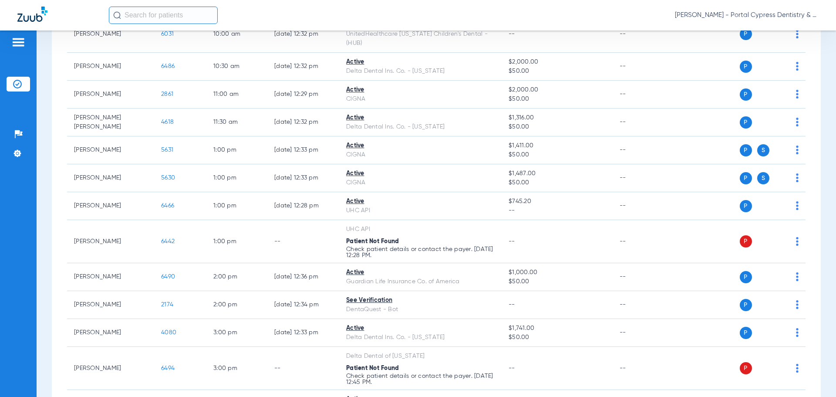
click at [155, 16] on input "text" at bounding box center [163, 15] width 109 height 17
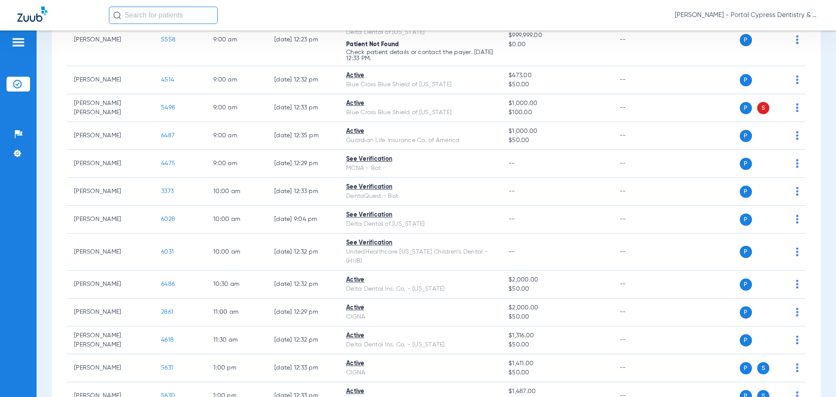
scroll to position [0, 0]
